Goal: Entertainment & Leisure: Consume media (video, audio)

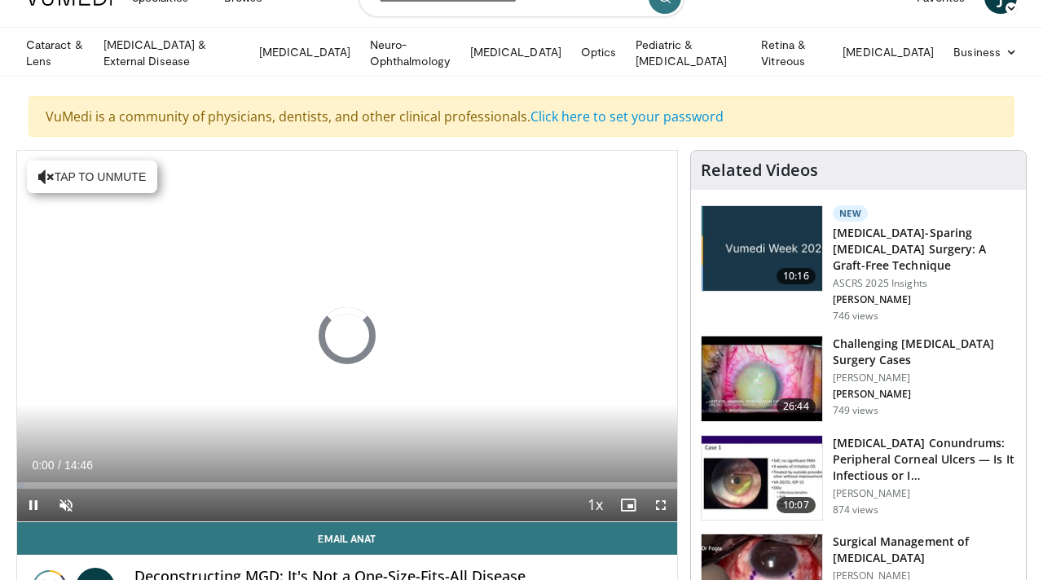
scroll to position [105, 0]
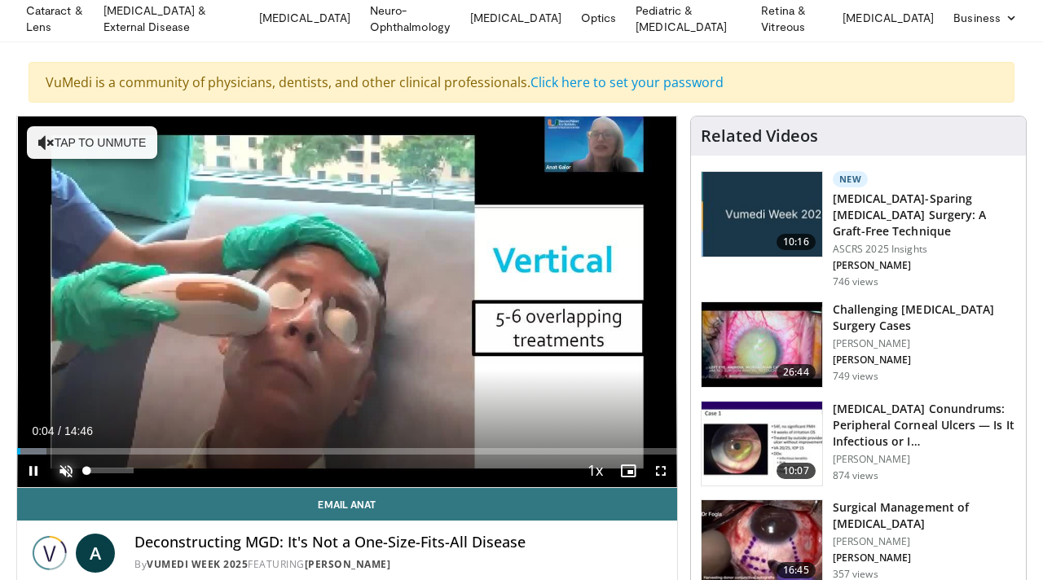
click at [60, 456] on span "Video Player" at bounding box center [66, 471] width 33 height 33
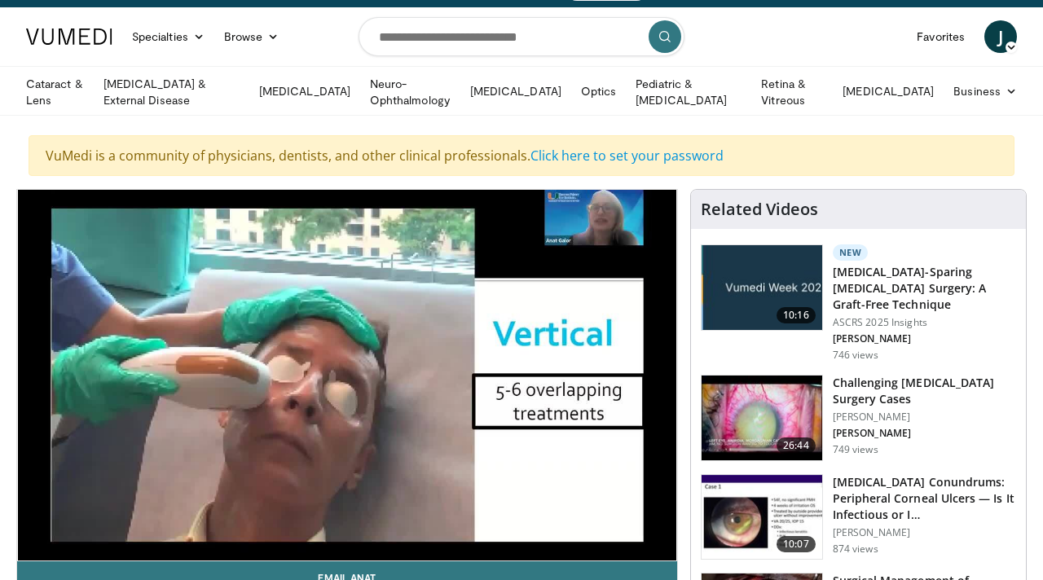
scroll to position [28, 0]
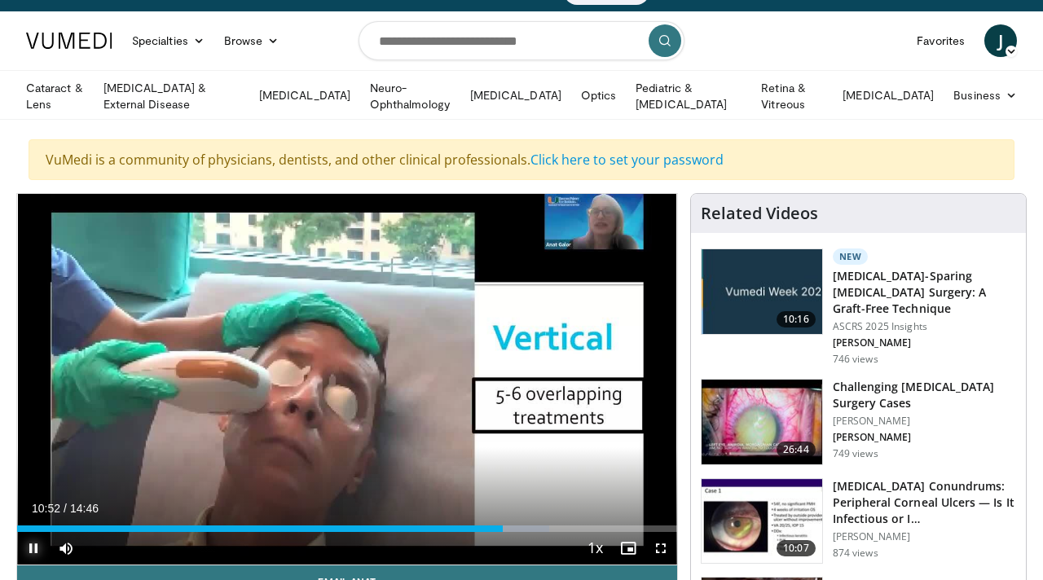
click at [33, 542] on span "Video Player" at bounding box center [33, 548] width 33 height 33
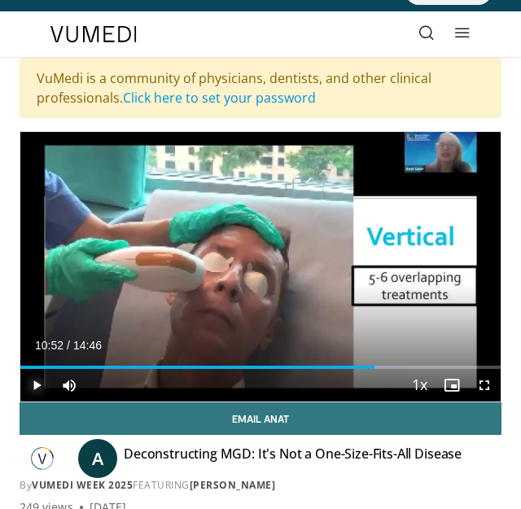
click at [35, 384] on span "Video Player" at bounding box center [36, 385] width 33 height 33
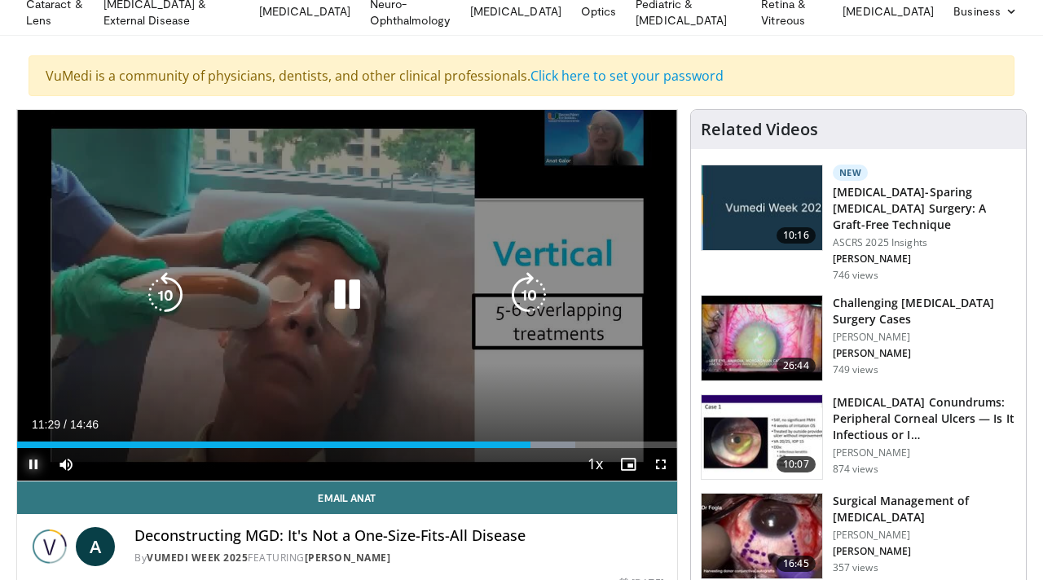
scroll to position [116, 0]
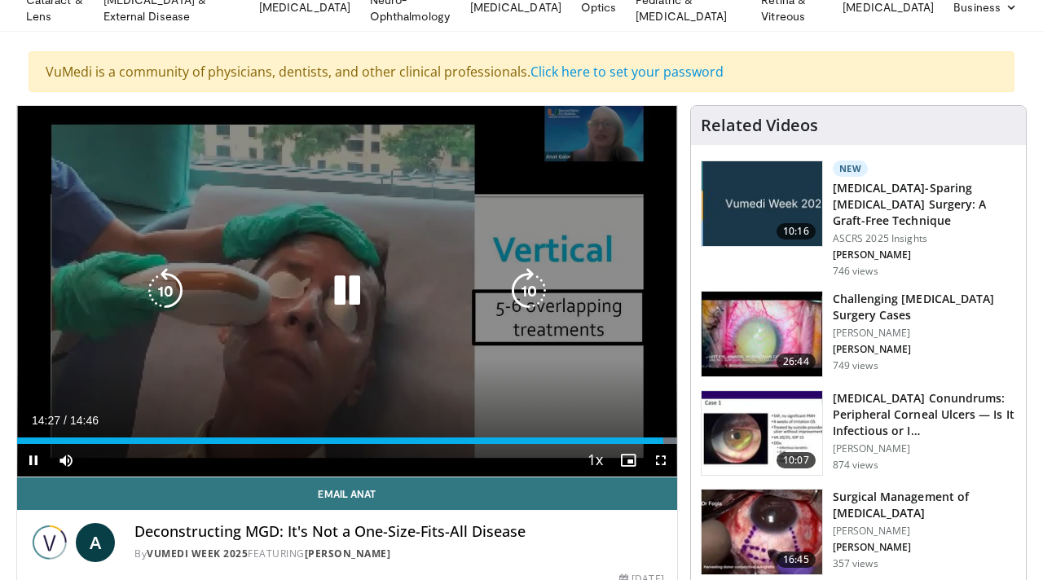
click at [28, 447] on video-js "**********" at bounding box center [347, 291] width 660 height 371
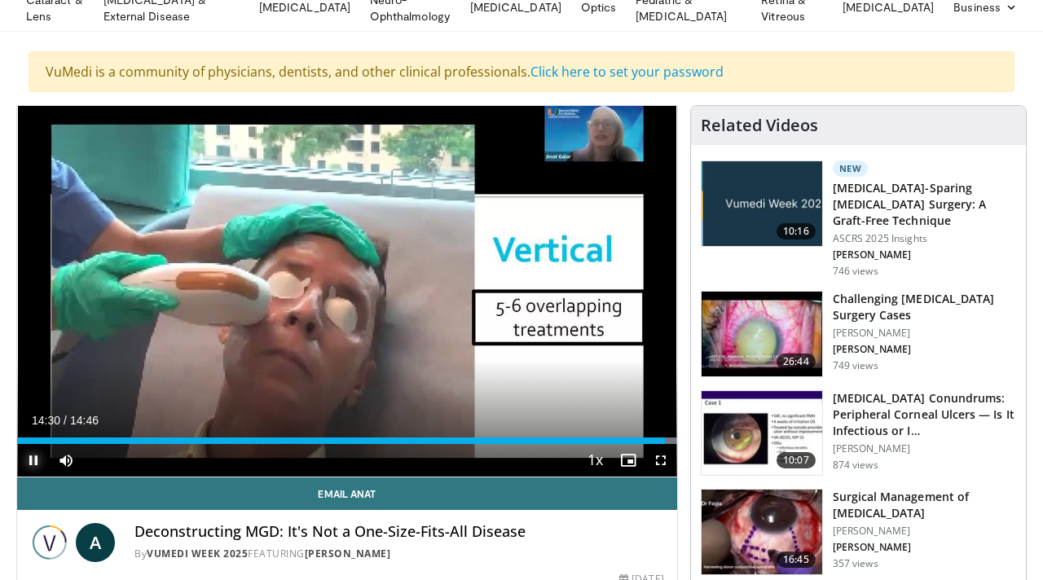
click at [34, 454] on span "Video Player" at bounding box center [33, 460] width 33 height 33
